Goal: Transaction & Acquisition: Purchase product/service

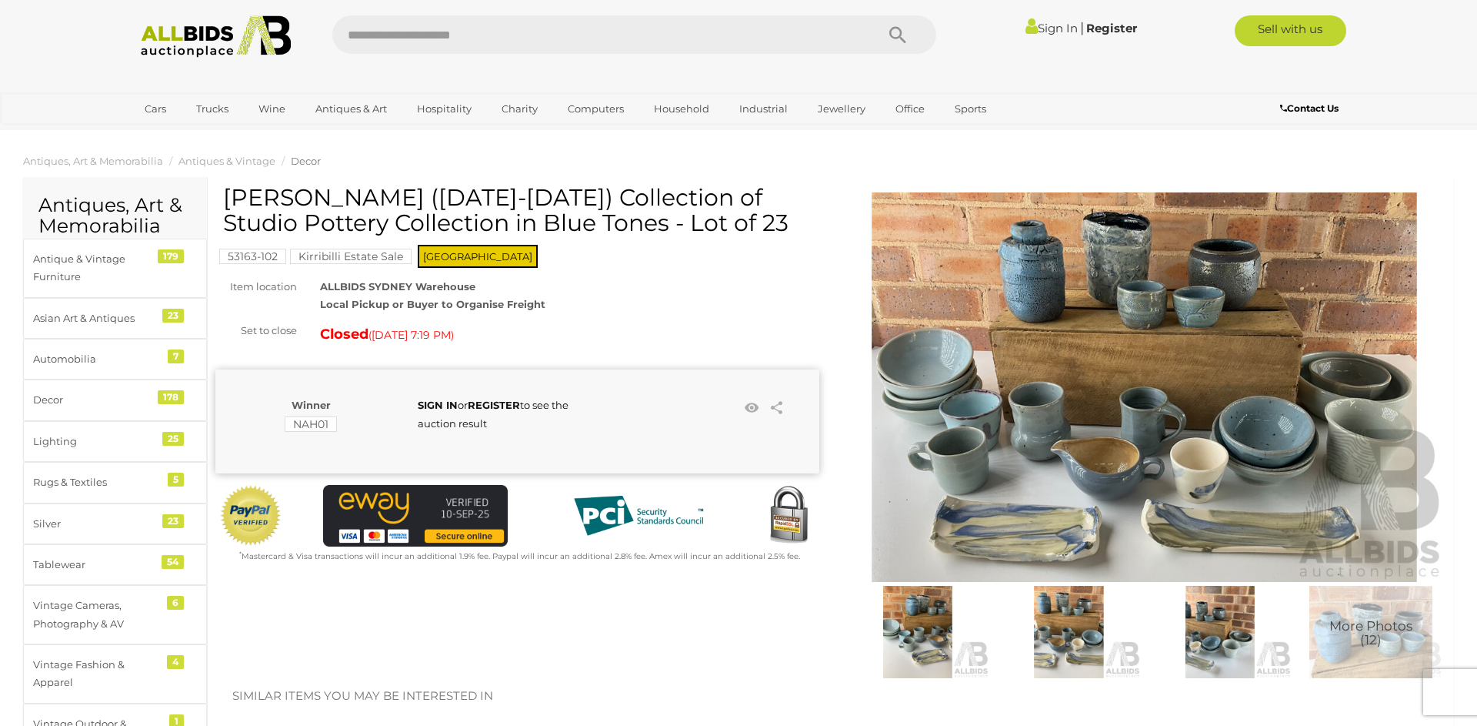
click at [922, 624] on img at bounding box center [917, 632] width 143 height 92
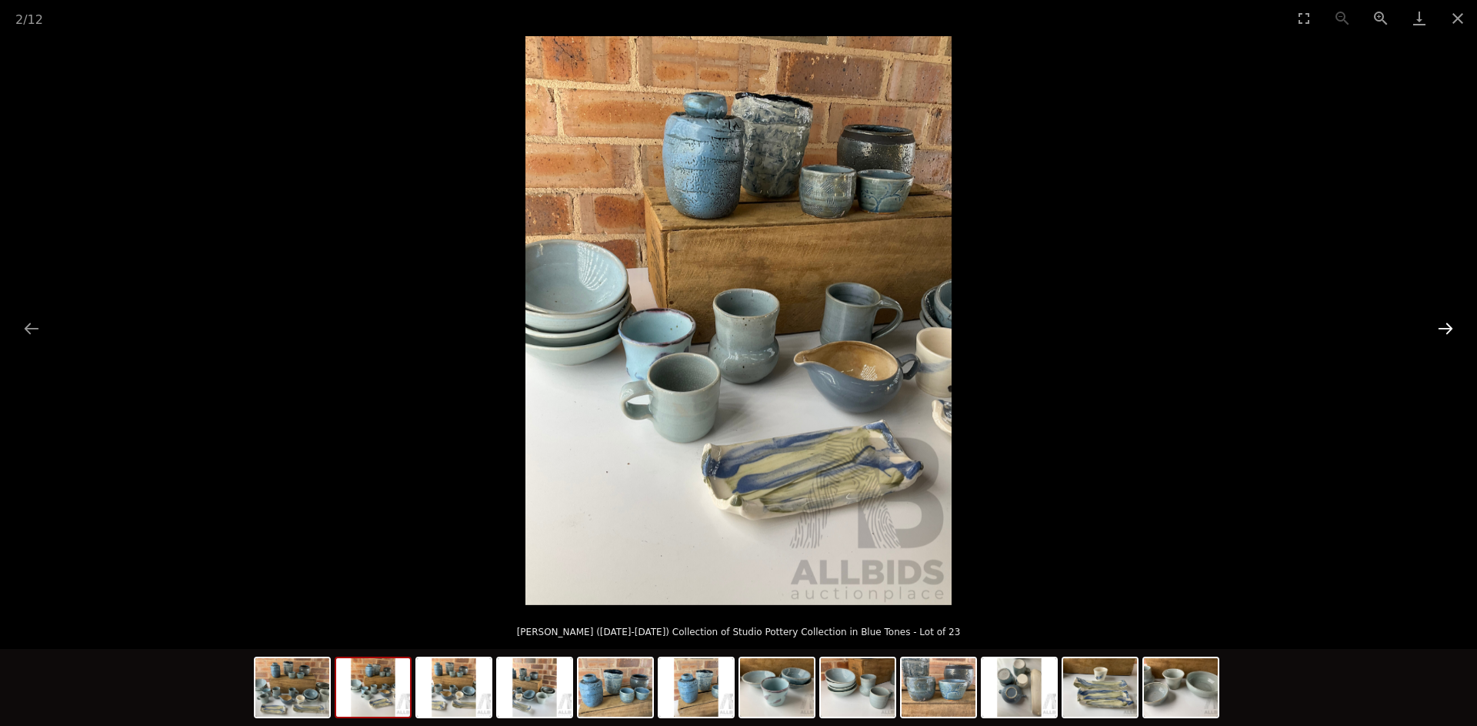
click at [1447, 330] on button "Next slide" at bounding box center [1446, 328] width 32 height 30
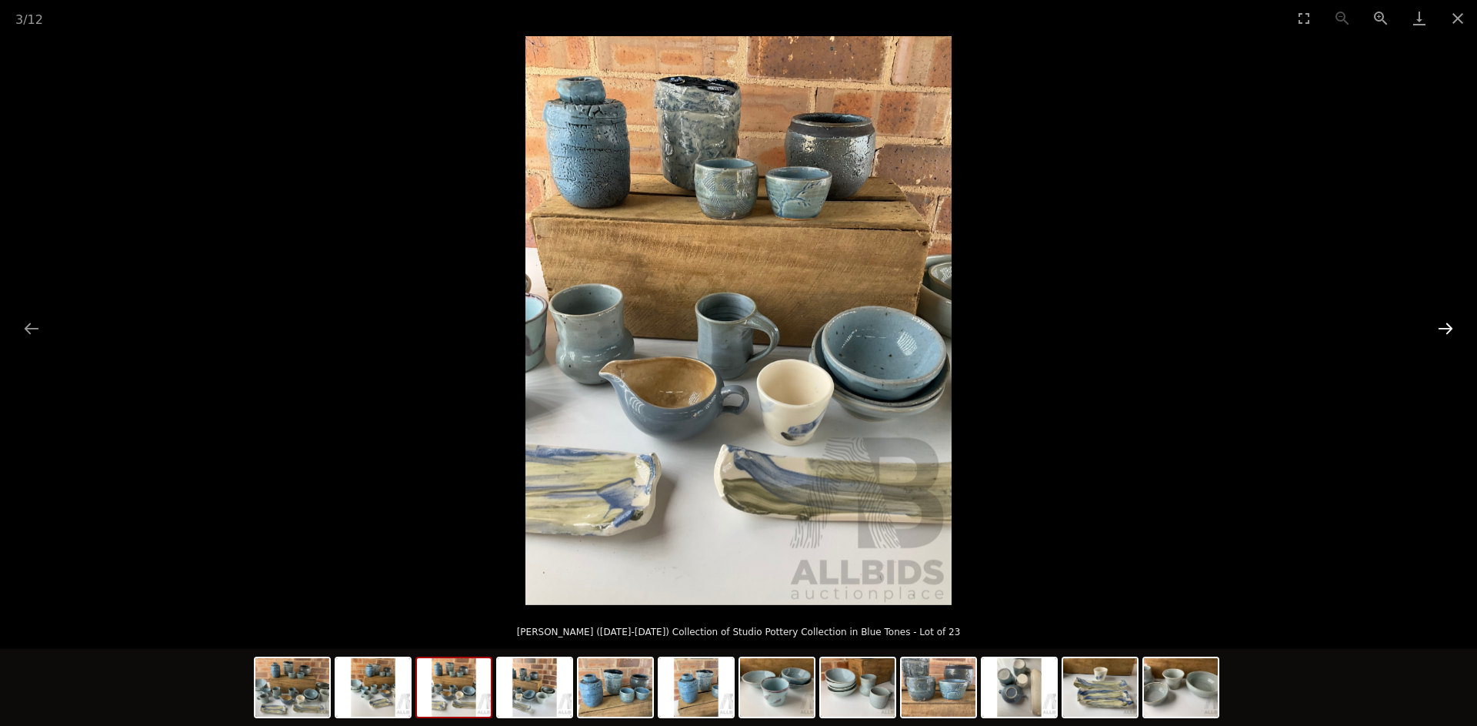
click at [1447, 330] on button "Next slide" at bounding box center [1446, 328] width 32 height 30
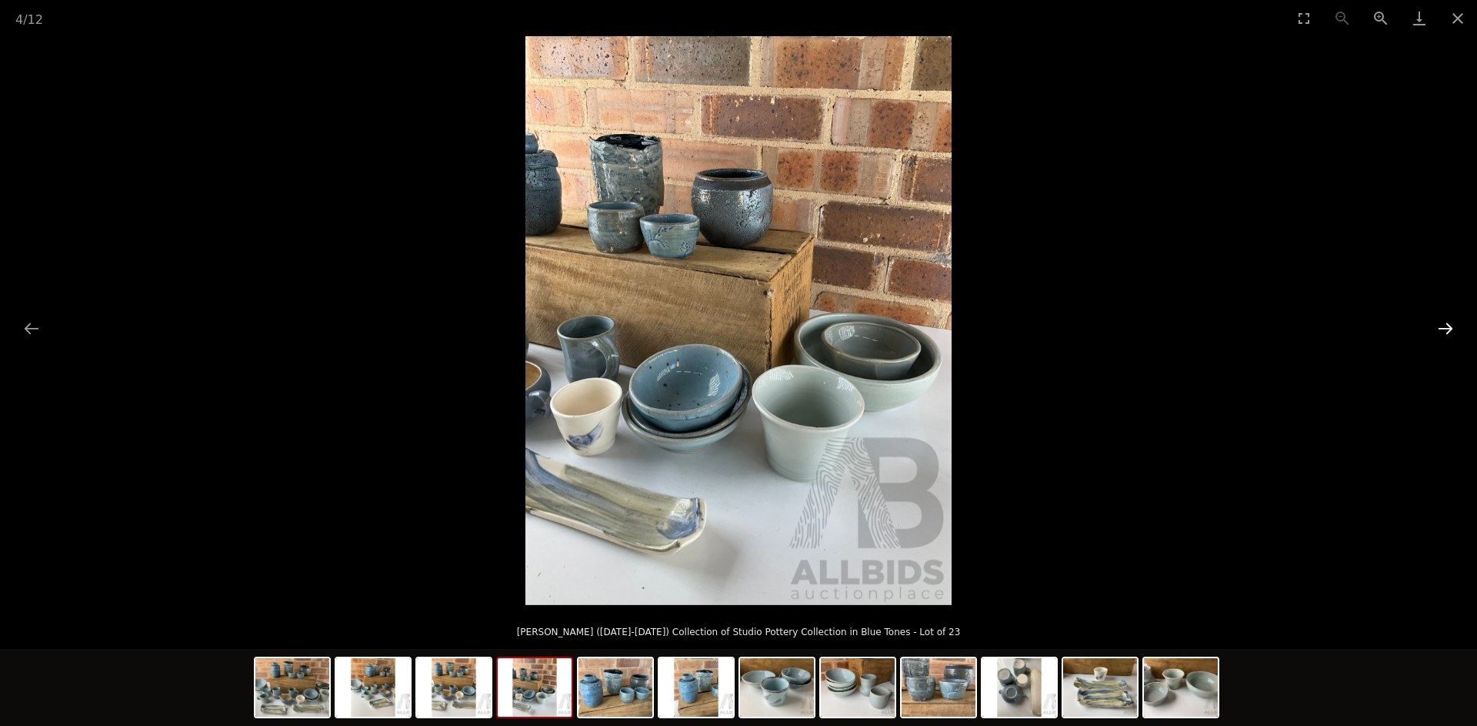
click at [1447, 330] on button "Next slide" at bounding box center [1446, 328] width 32 height 30
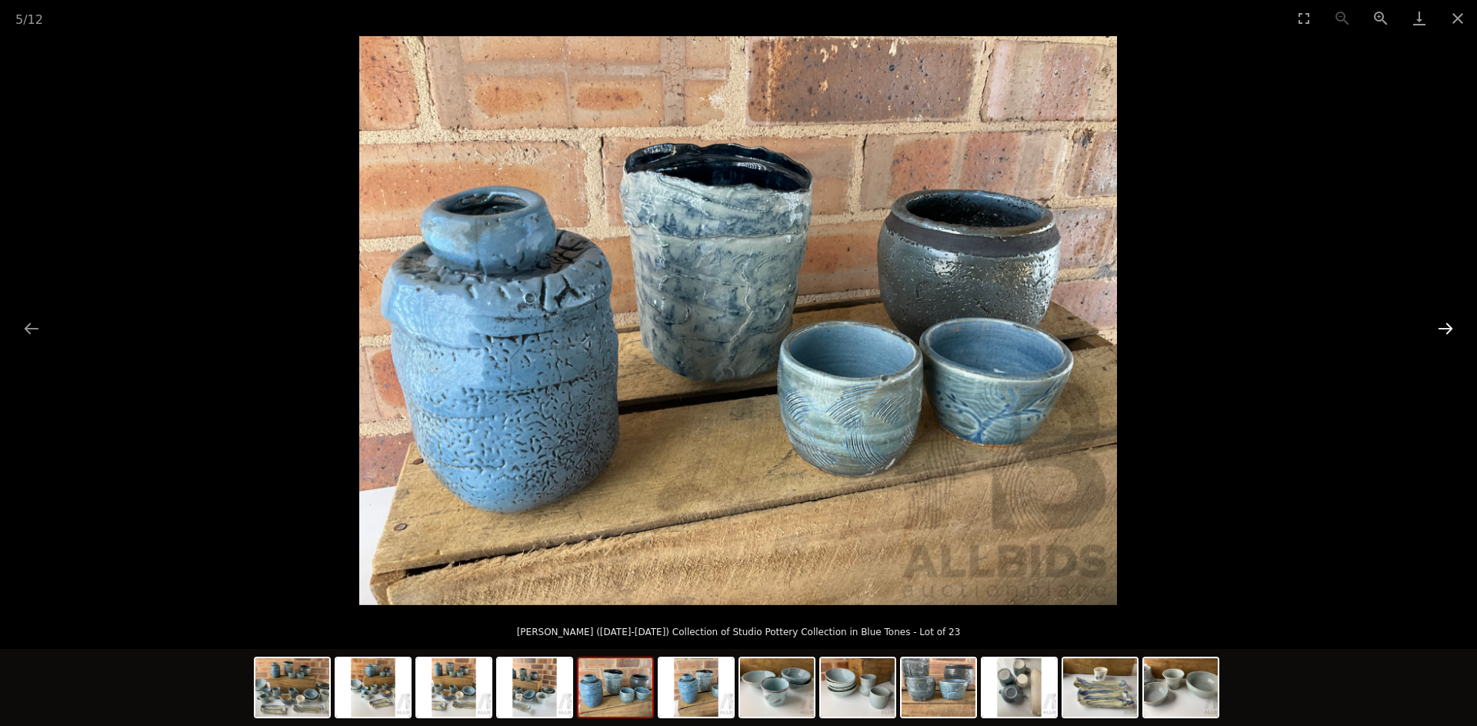
click at [1447, 330] on button "Next slide" at bounding box center [1446, 328] width 32 height 30
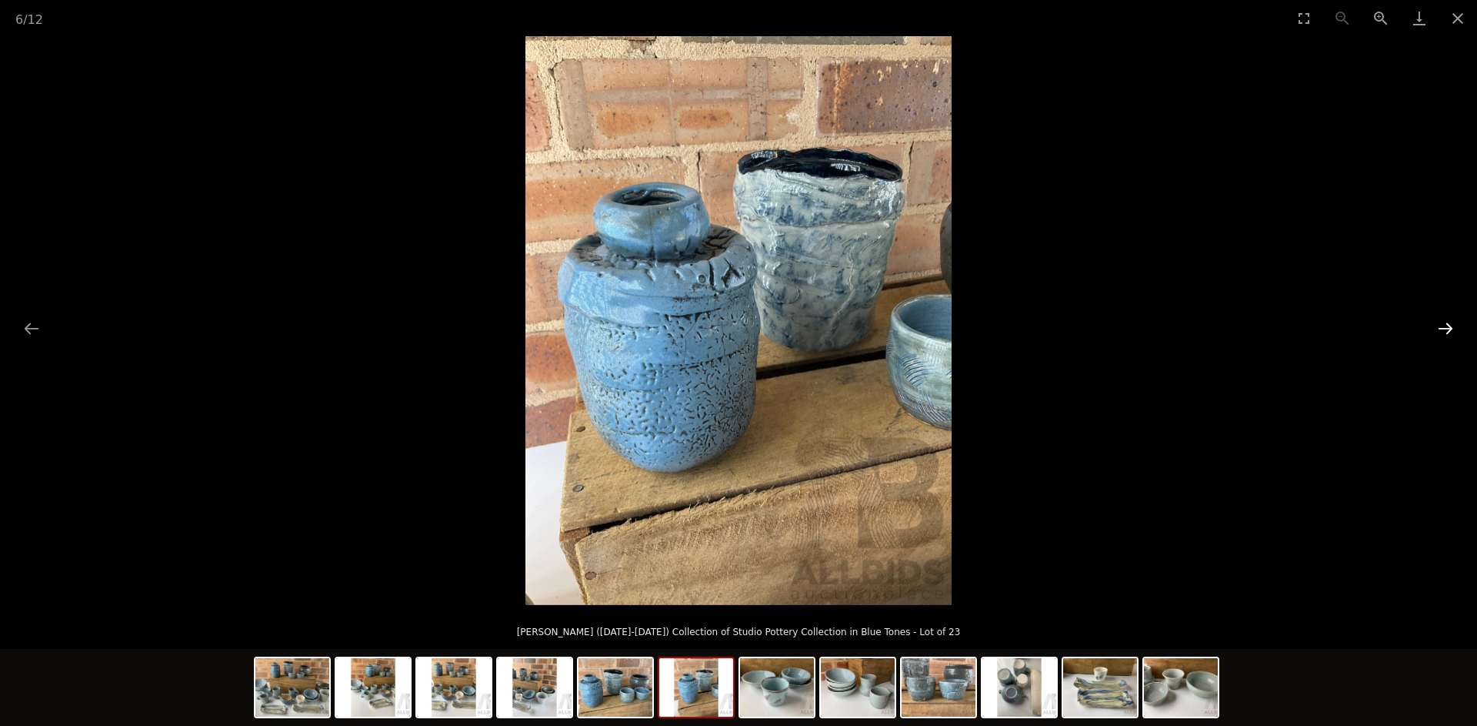
click at [1447, 330] on button "Next slide" at bounding box center [1446, 328] width 32 height 30
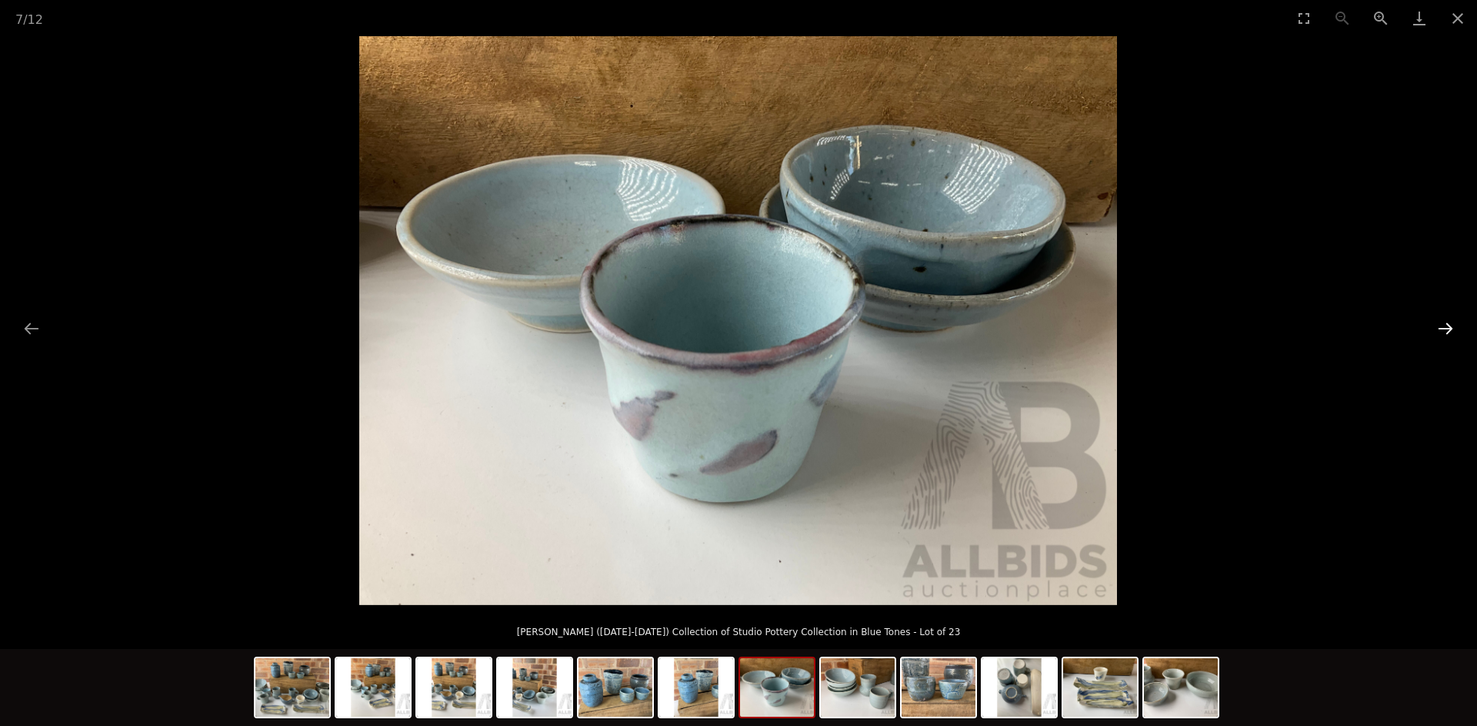
click at [1447, 330] on button "Next slide" at bounding box center [1446, 328] width 32 height 30
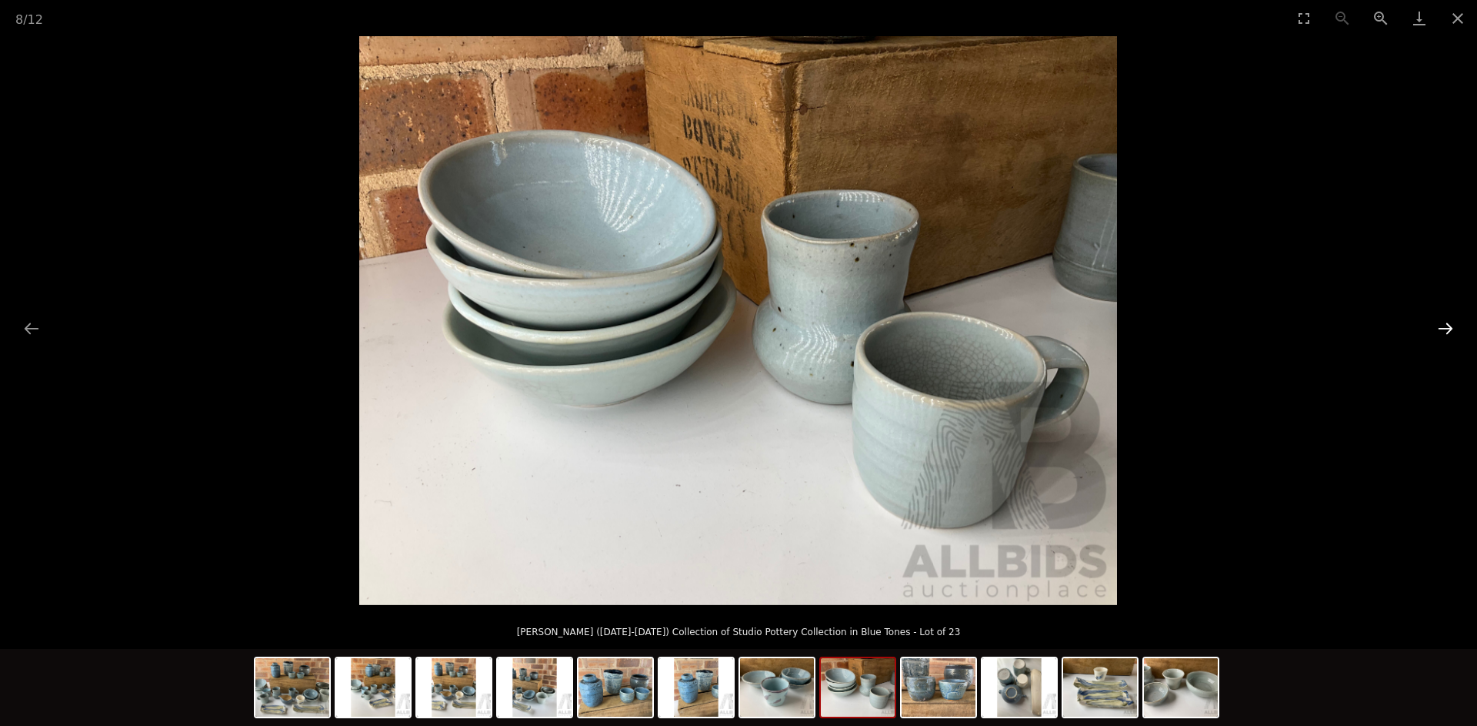
click at [1447, 330] on button "Next slide" at bounding box center [1446, 328] width 32 height 30
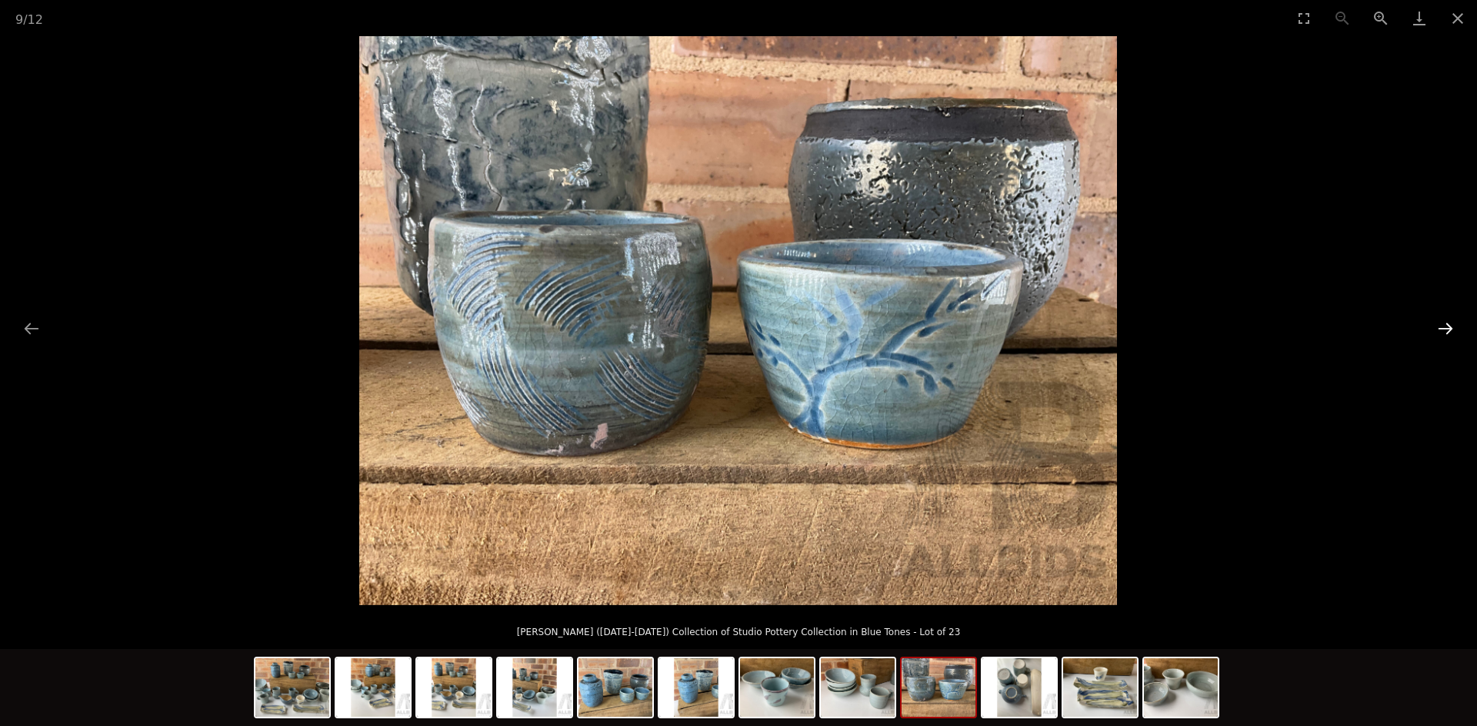
click at [1447, 330] on button "Next slide" at bounding box center [1446, 328] width 32 height 30
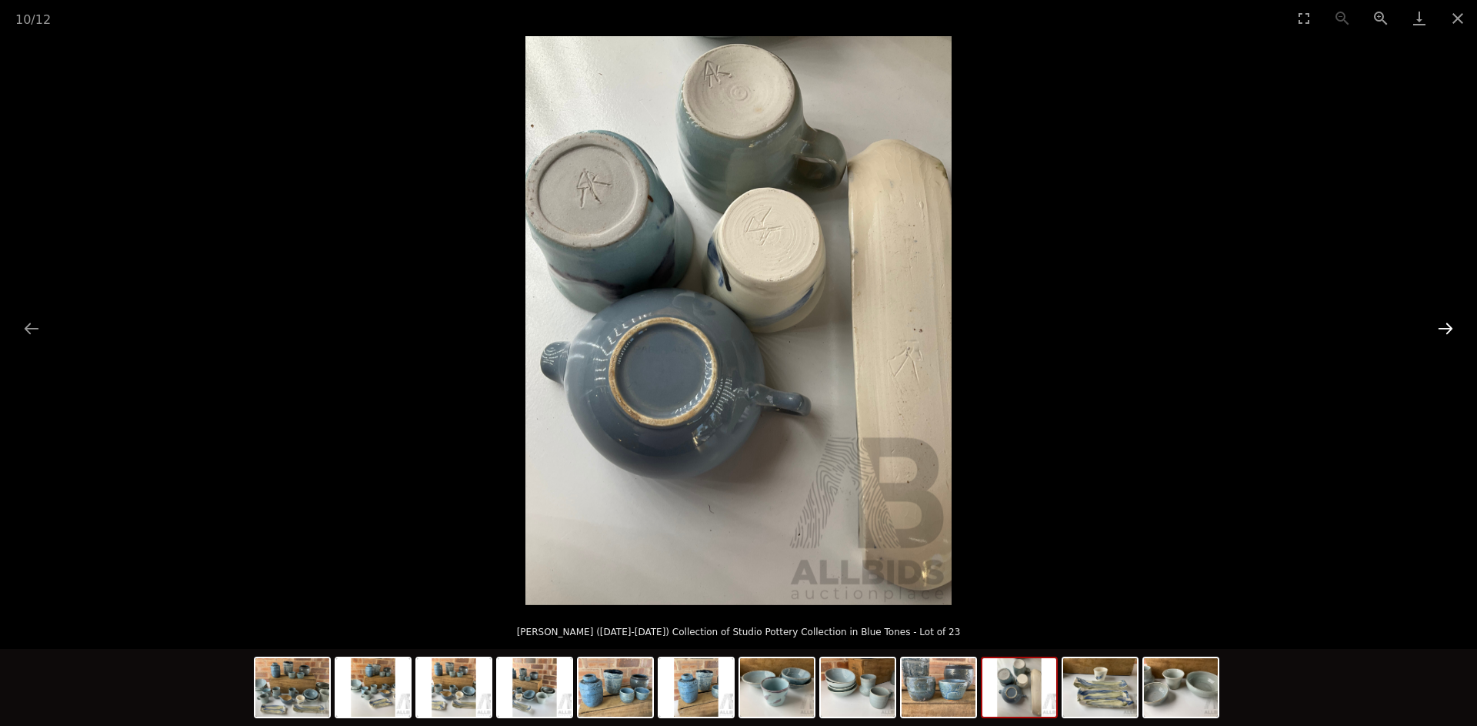
click at [1447, 330] on button "Next slide" at bounding box center [1446, 328] width 32 height 30
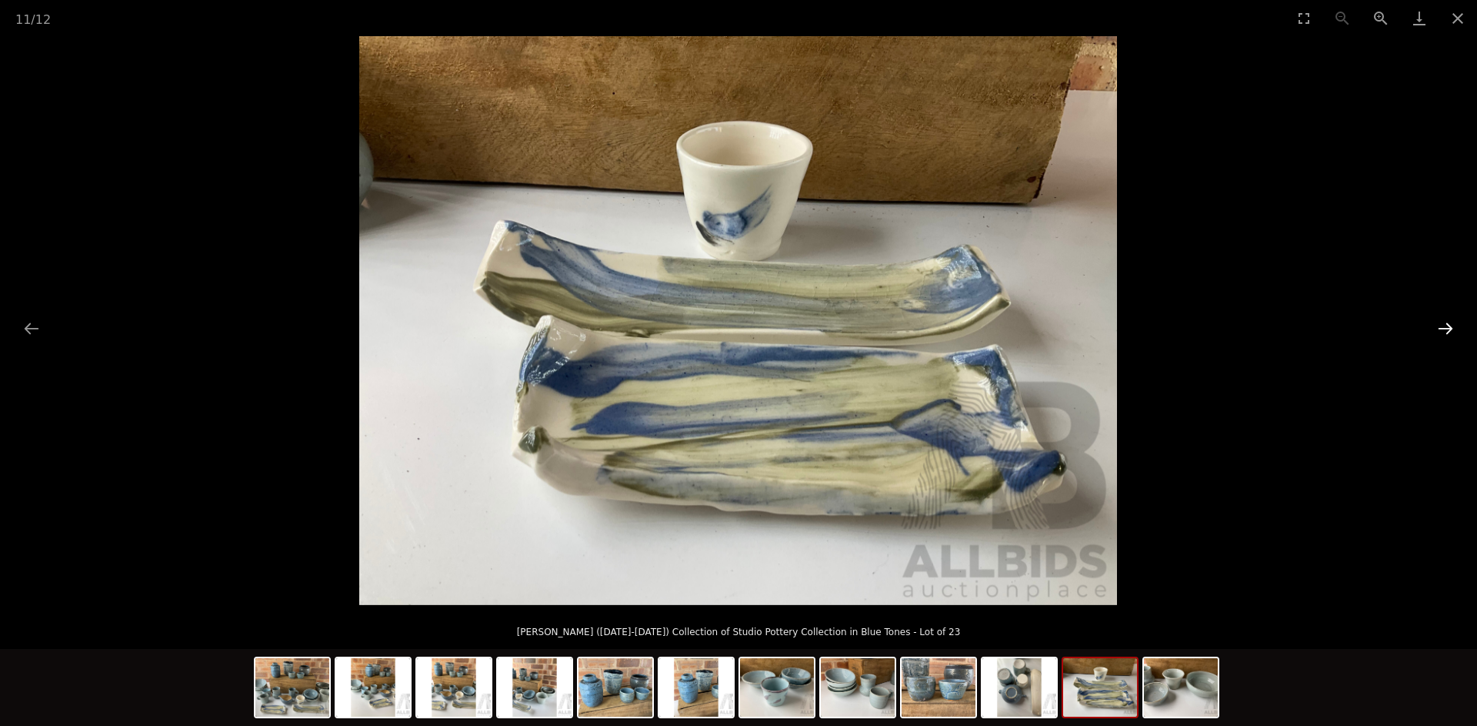
click at [1447, 330] on button "Next slide" at bounding box center [1446, 328] width 32 height 30
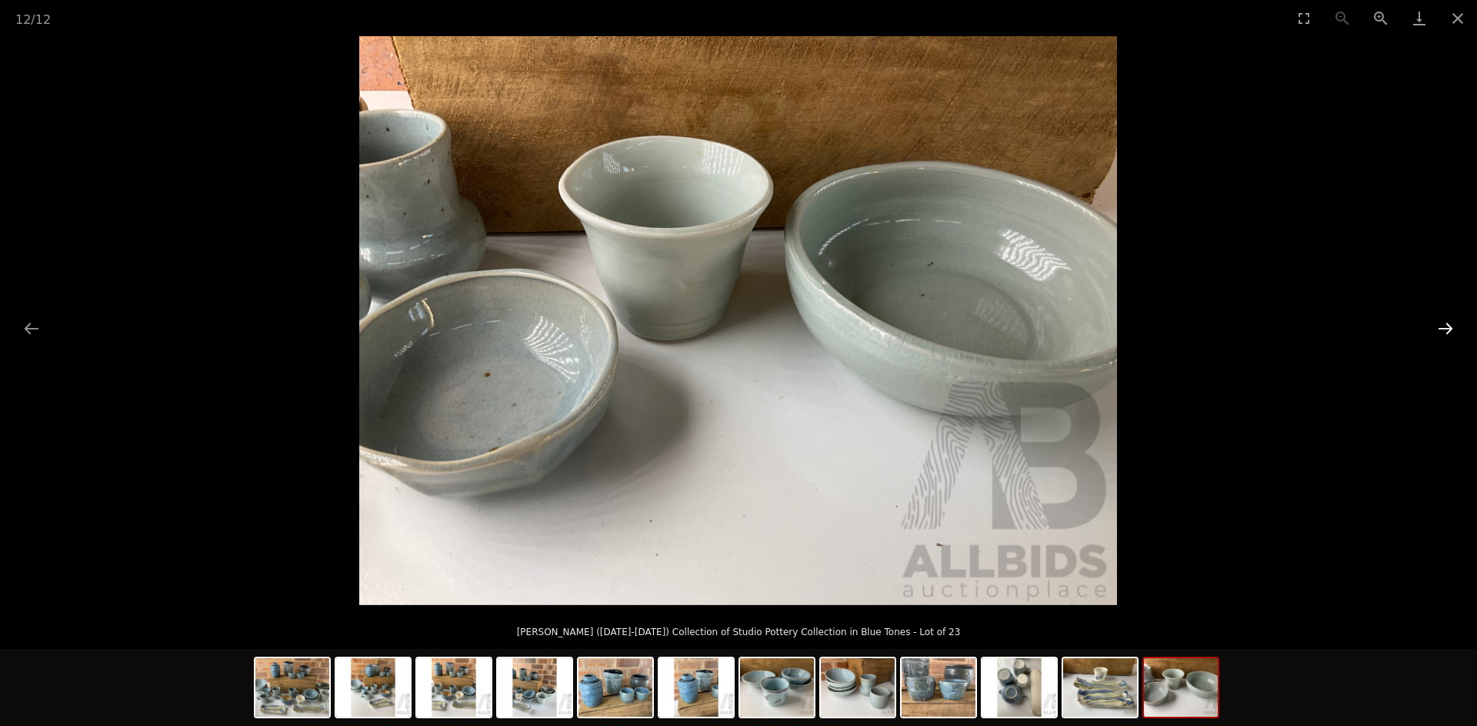
click at [1447, 330] on button "Next slide" at bounding box center [1446, 328] width 32 height 30
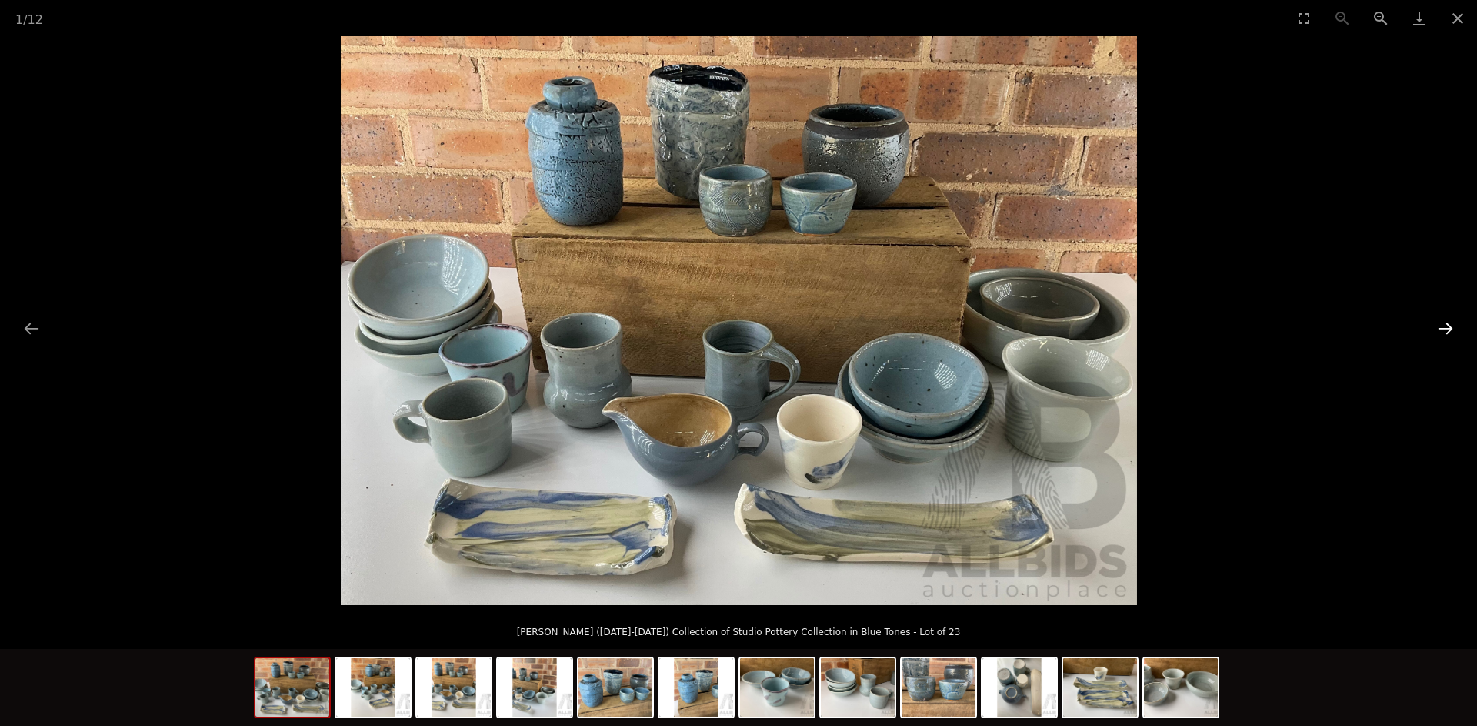
click at [1447, 330] on button "Next slide" at bounding box center [1446, 328] width 32 height 30
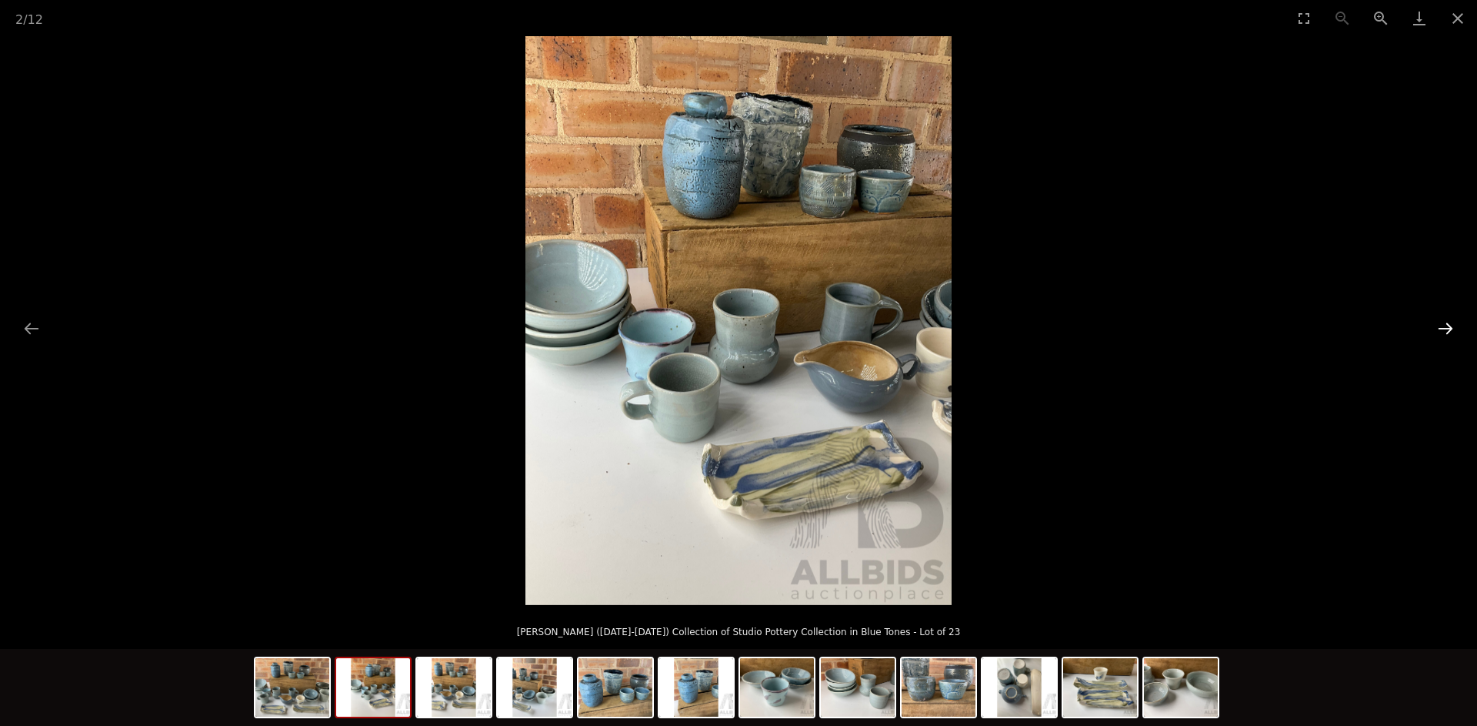
click at [1447, 330] on button "Next slide" at bounding box center [1446, 328] width 32 height 30
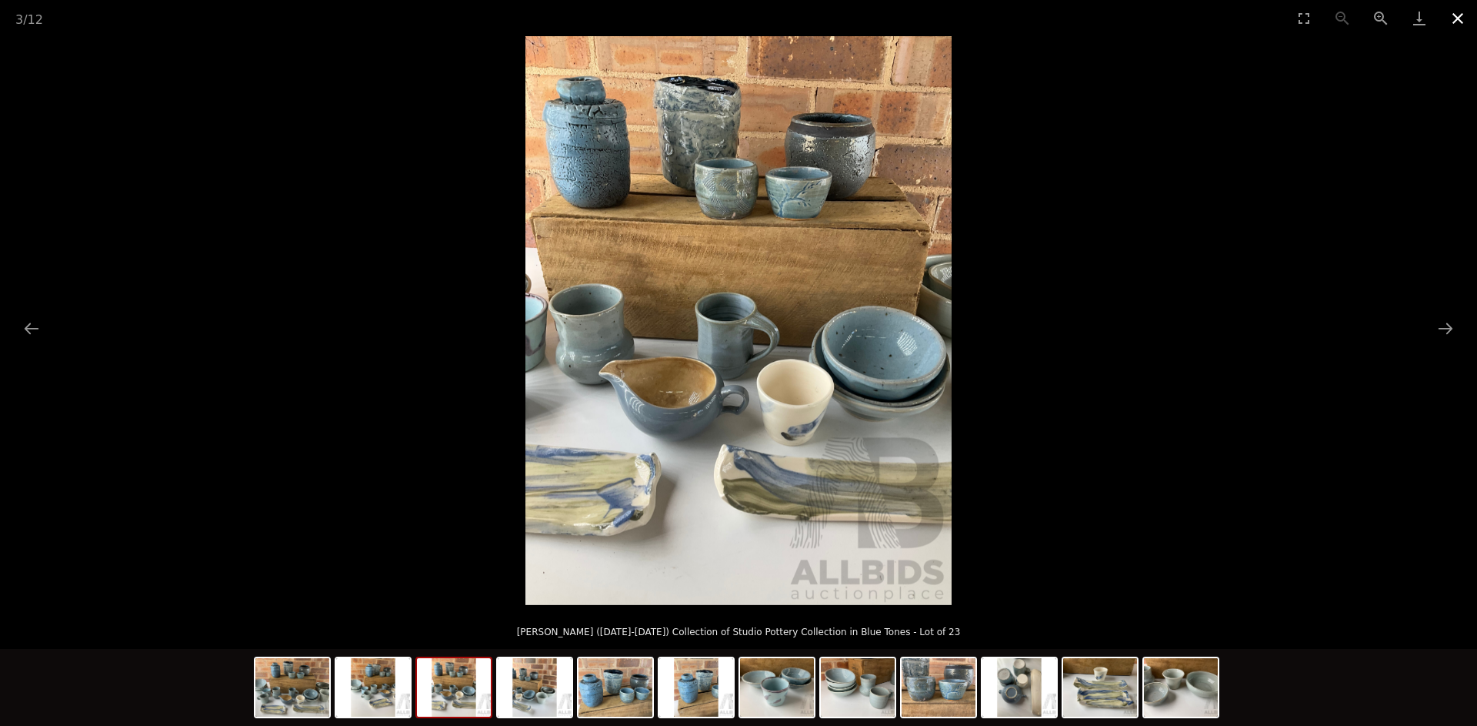
click at [1459, 8] on button "Close gallery" at bounding box center [1458, 18] width 38 height 36
